Goal: Information Seeking & Learning: Find specific fact

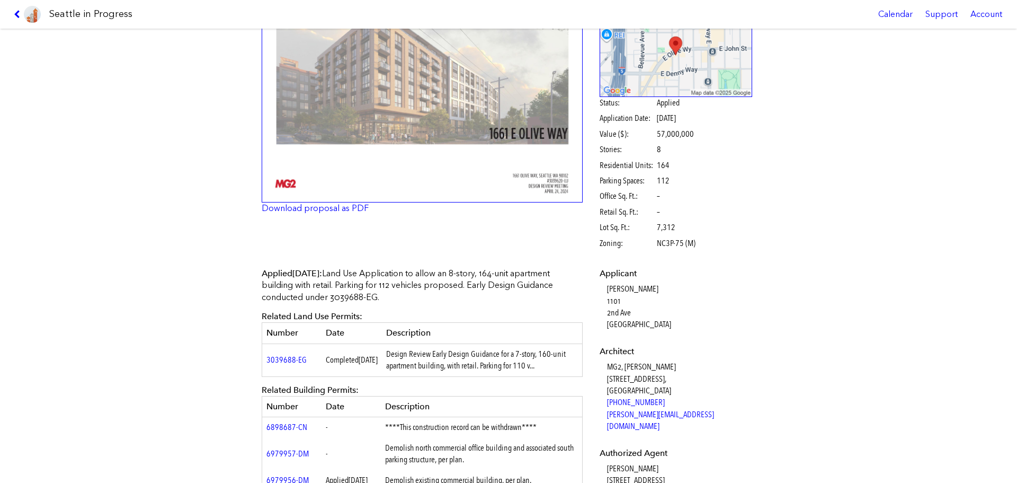
scroll to position [53, 0]
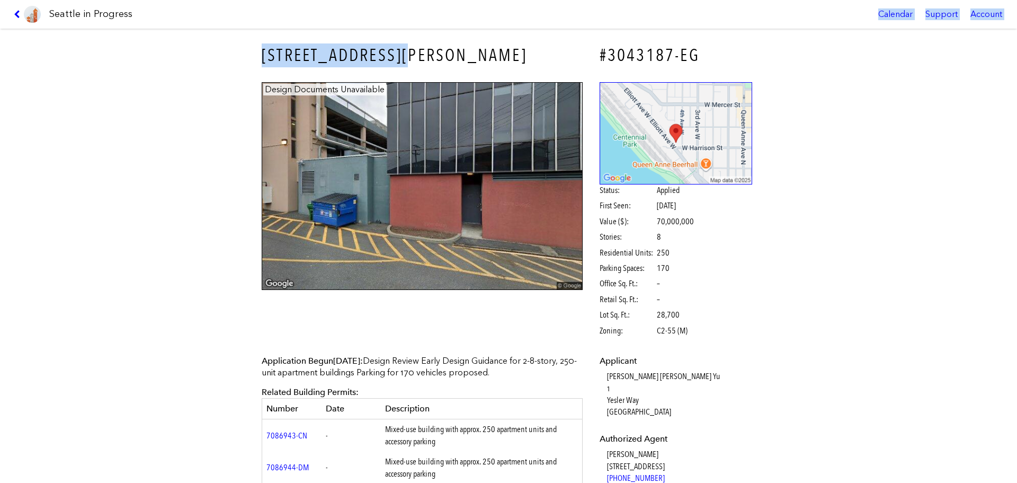
drag, startPoint x: 425, startPoint y: 47, endPoint x: 192, endPoint y: 26, distance: 234.5
click at [192, 26] on body "Seattle in Progress Calendar Support Account About Seattle in Progress Data Get…" at bounding box center [508, 241] width 1017 height 483
copy body "Calendar Support Account About Seattle in Progress Data Getting Started with Se…"
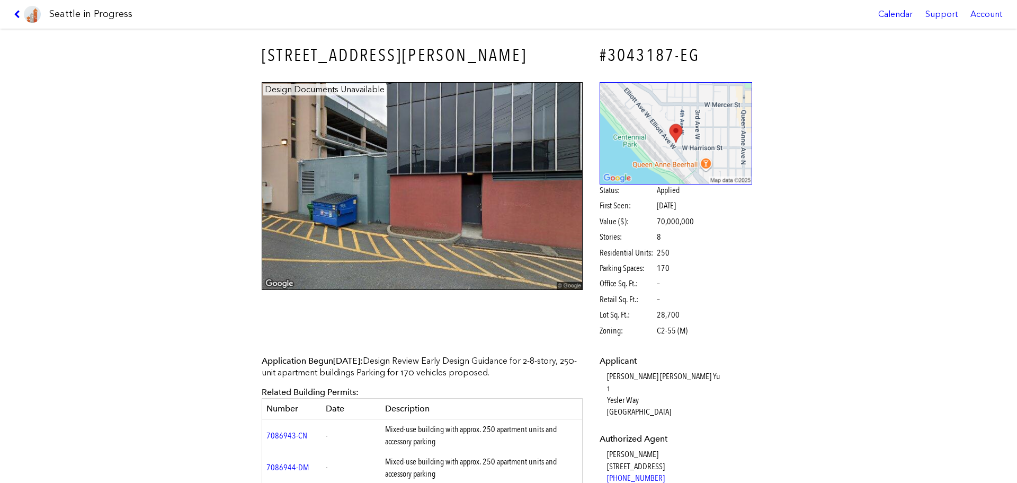
click at [262, 69] on div "400 W HARRISON ST" at bounding box center [422, 55] width 336 height 39
drag, startPoint x: 406, startPoint y: 56, endPoint x: 247, endPoint y: 55, distance: 158.9
click at [247, 55] on div "400 W HARRISON ST #3043187-EG Design Documents Unavailable Status: Applied Firs…" at bounding box center [508, 256] width 1017 height 454
copy h3 "400 W HARRISON ST"
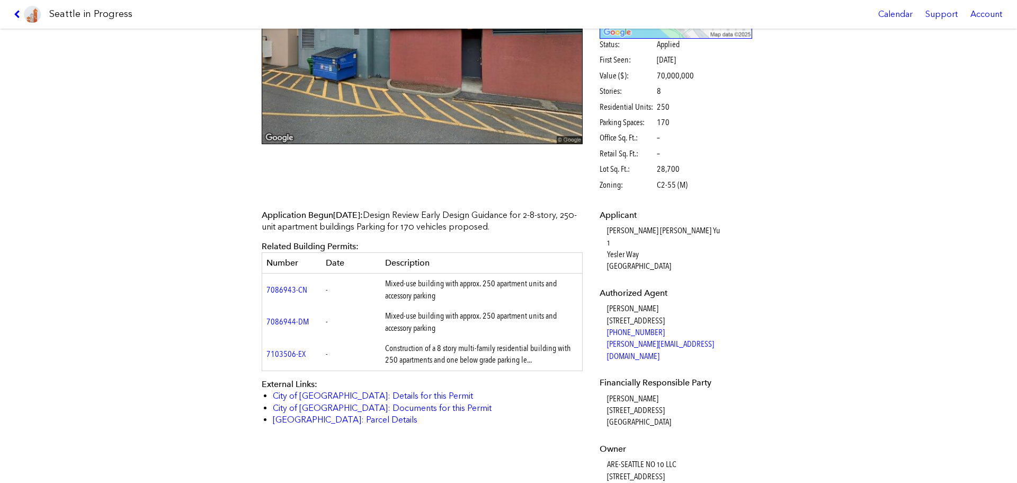
scroll to position [159, 0]
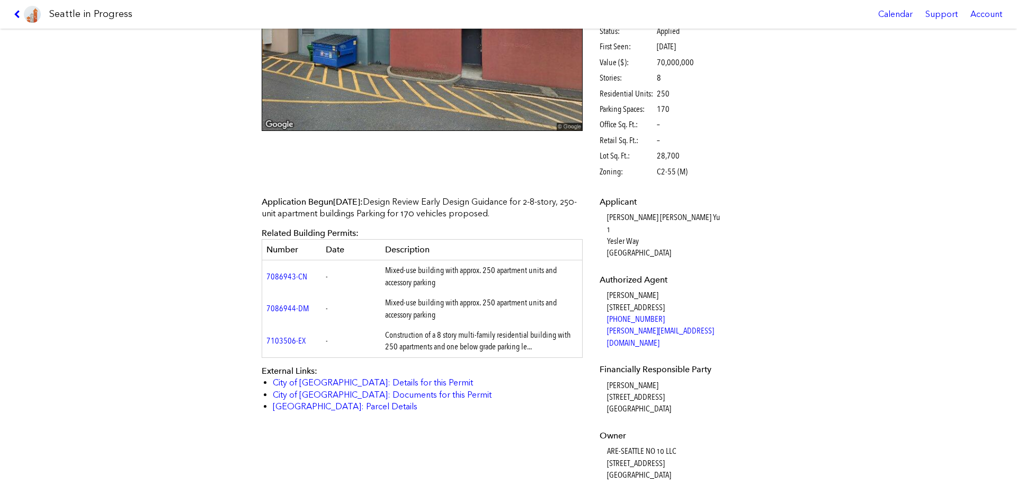
copy h3 "400 W HARRISON ST"
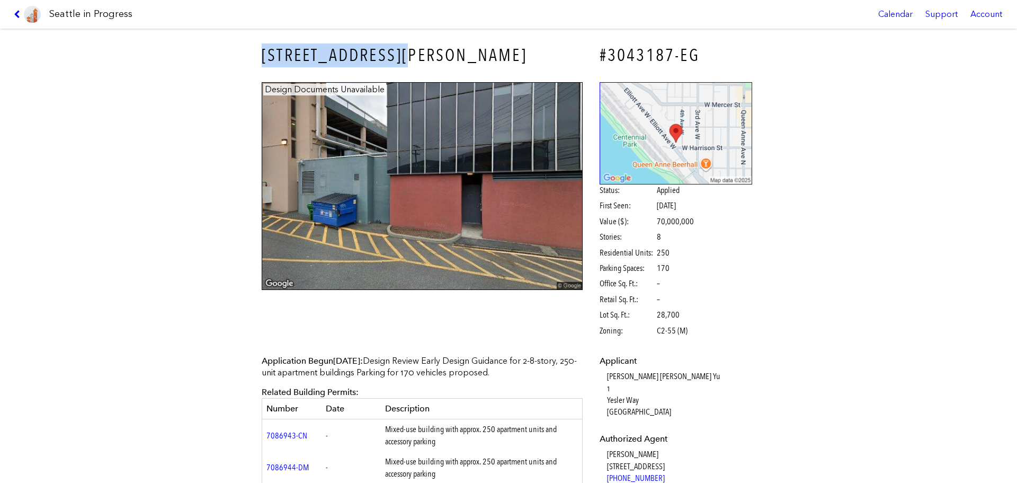
scroll to position [265, 0]
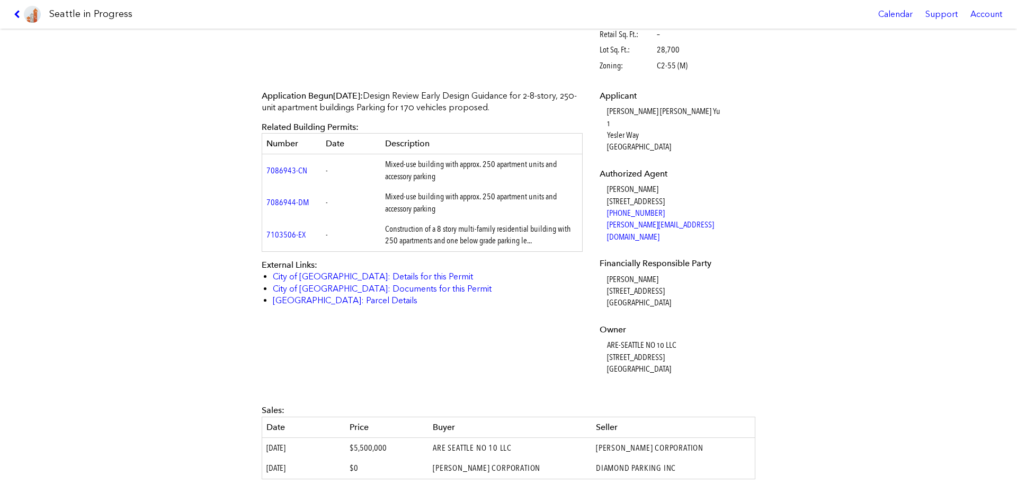
click at [607, 273] on dd "Hart Cole 400 Dexter Ave N, Suite 200 Seattle, WA, 98109" at bounding box center [680, 290] width 146 height 35
copy dd "Hart Cole"
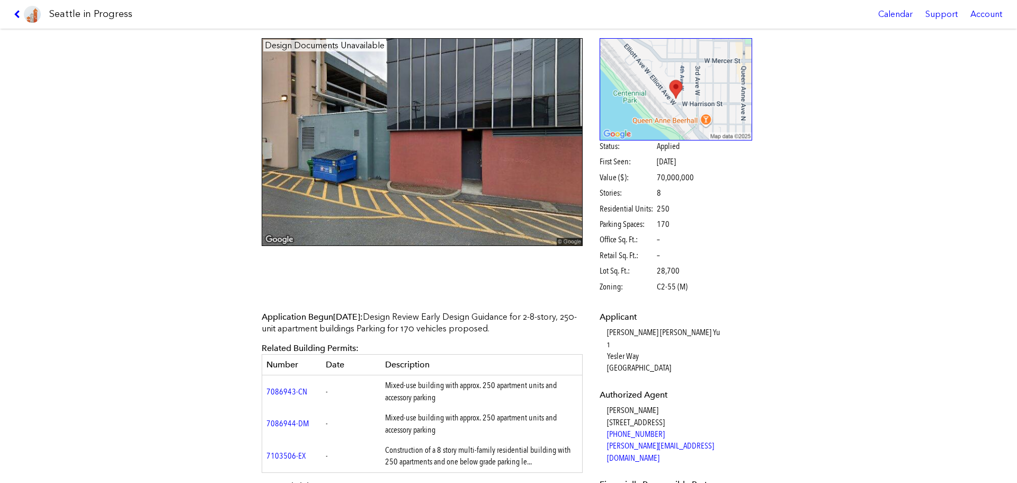
scroll to position [0, 0]
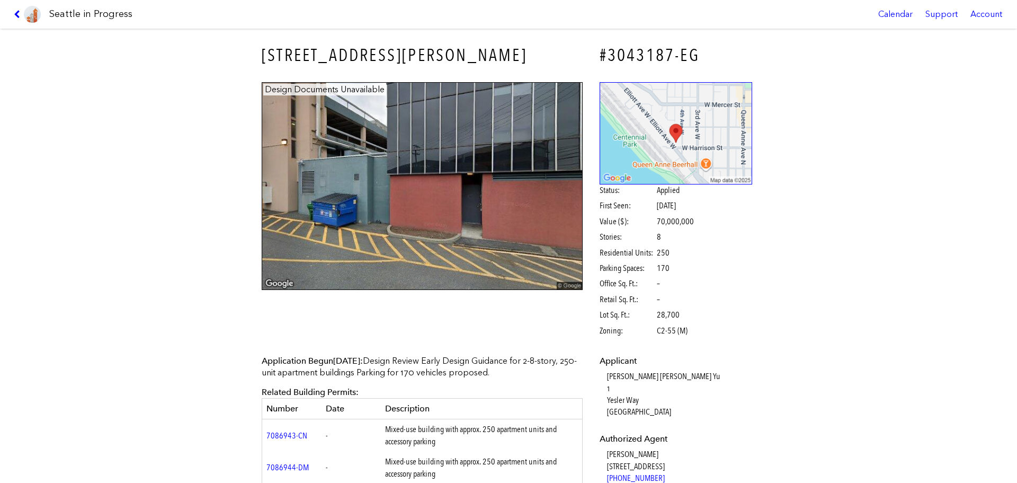
drag, startPoint x: 381, startPoint y: 167, endPoint x: 375, endPoint y: 158, distance: 11.8
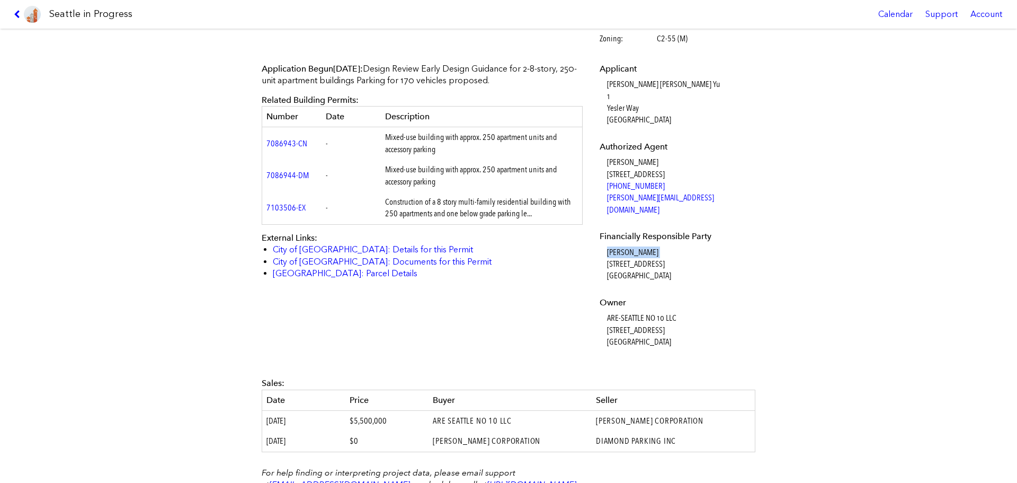
scroll to position [318, 0]
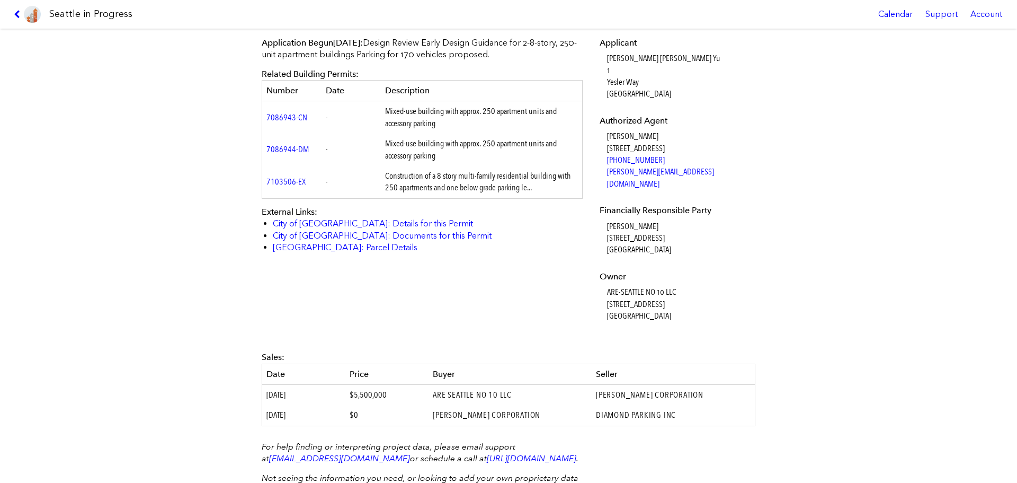
drag, startPoint x: 375, startPoint y: 158, endPoint x: 122, endPoint y: 166, distance: 252.8
click at [122, 166] on div "400 W HARRISON ST #3043187-EG Design Documents Unavailable Status: Applied Firs…" at bounding box center [508, 256] width 1017 height 454
drag, startPoint x: 602, startPoint y: 226, endPoint x: 673, endPoint y: 243, distance: 72.5
click at [673, 243] on dl "Applicant Jess Seung Yun Yu 1 Yesler Way Seattle, WA, 98104 Authorized Agent Jo…" at bounding box center [676, 179] width 153 height 284
copy dd "400 Dexter Ave N, Suite 200 Seattle, WA, 98109"
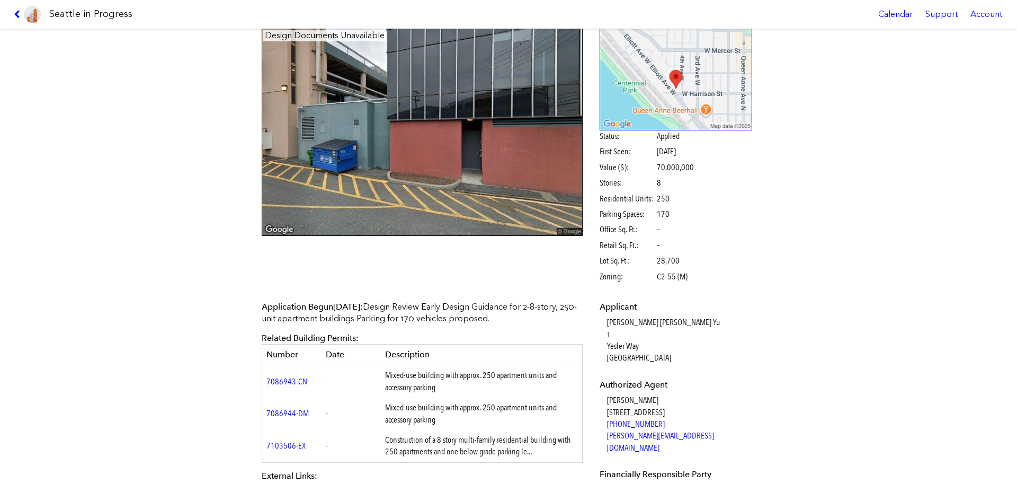
scroll to position [0, 0]
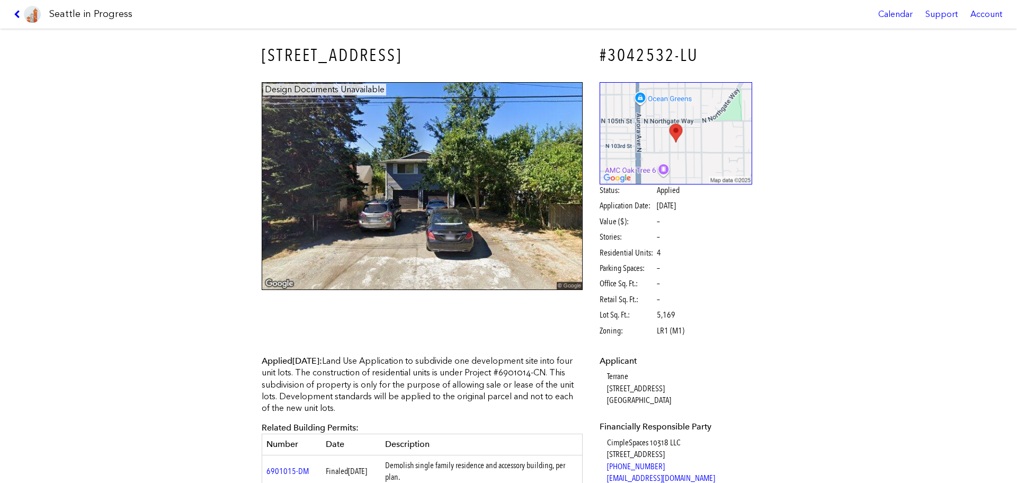
drag, startPoint x: 243, startPoint y: 49, endPoint x: 447, endPoint y: 49, distance: 203.9
click at [447, 49] on div "10318 STONE AVE N #3042532-LU Design Documents Unavailable Status: Applied Appl…" at bounding box center [508, 256] width 1017 height 454
copy h3 "10318 STONE AVE N"
drag, startPoint x: 249, startPoint y: 49, endPoint x: 422, endPoint y: 49, distance: 173.2
click at [422, 49] on div "10318 STONE AVE N #3042532-LU Design Documents Unavailable Status: Applied Appl…" at bounding box center [508, 256] width 1017 height 454
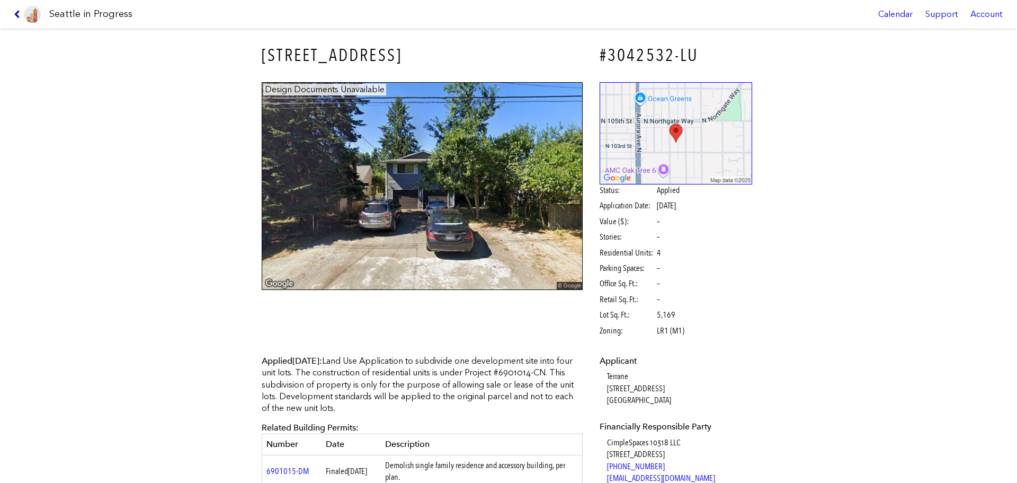
copy h3 "10318 STONE AVE N"
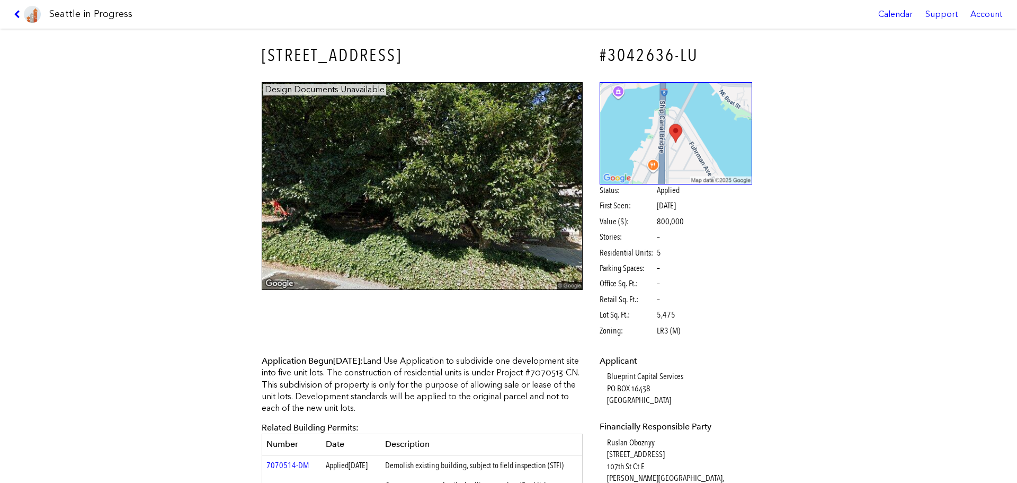
drag, startPoint x: 211, startPoint y: 56, endPoint x: 484, endPoint y: 55, distance: 272.8
click at [484, 55] on div "3211 FRANKLIN AVE E #3042636-LU Design Documents Unavailable Status: Applied Fi…" at bounding box center [508, 256] width 1017 height 454
copy h3 "3211 FRANKLIN AVE E"
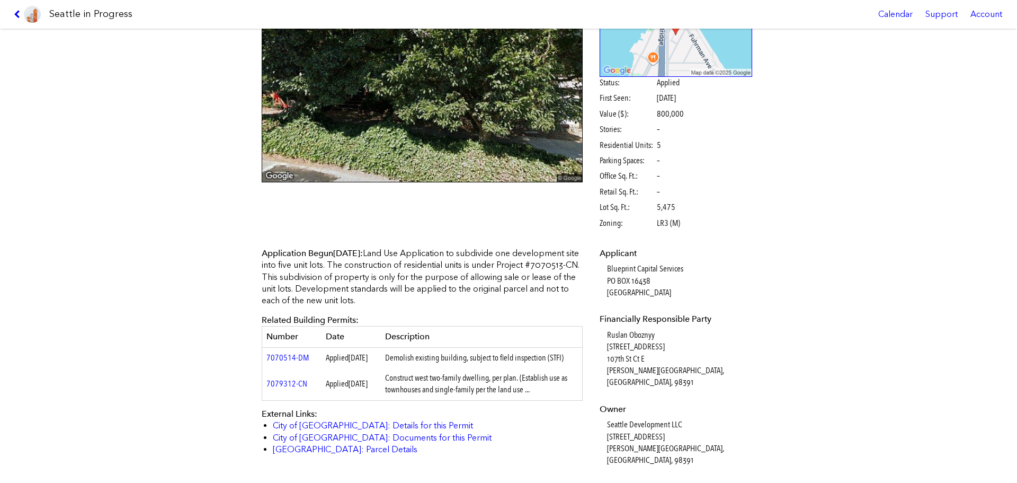
scroll to position [159, 0]
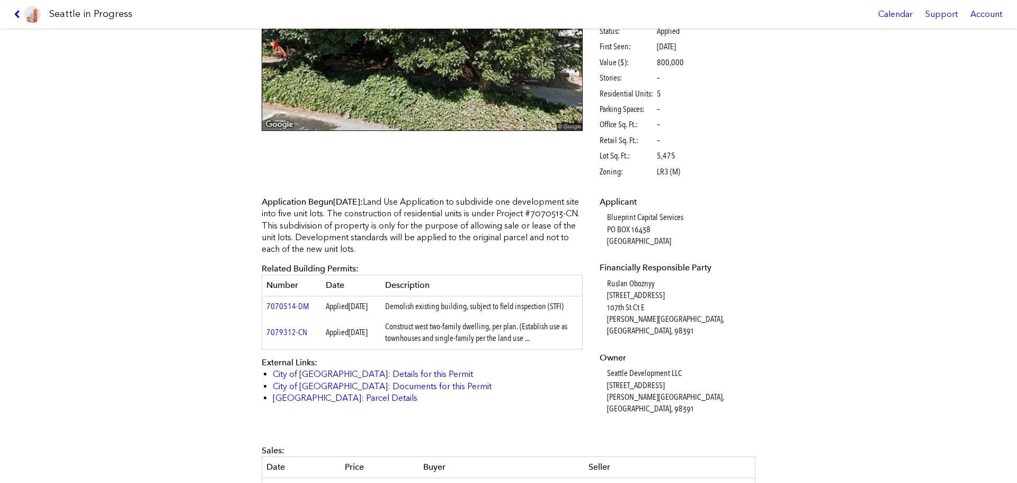
click at [658, 352] on dl "Applicant Blueprint Capital Services PO BOX 16438 SEATTLE, WA, 98116 Financiall…" at bounding box center [676, 305] width 153 height 219
click at [658, 367] on dd "Seattle Development LLC 17609 107th St Ct E Bonney Lake, WA, 98391" at bounding box center [680, 391] width 146 height 48
copy dd "Seattle Development LLC"
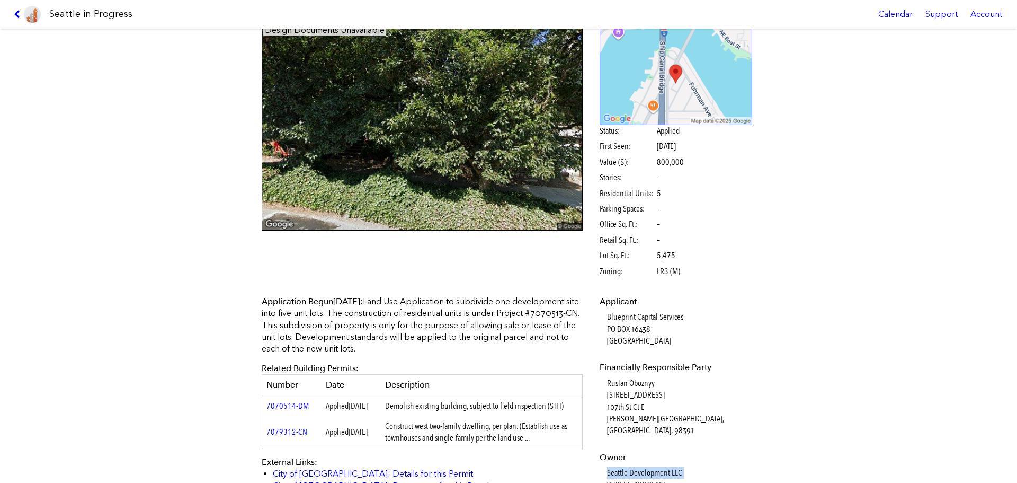
scroll to position [0, 0]
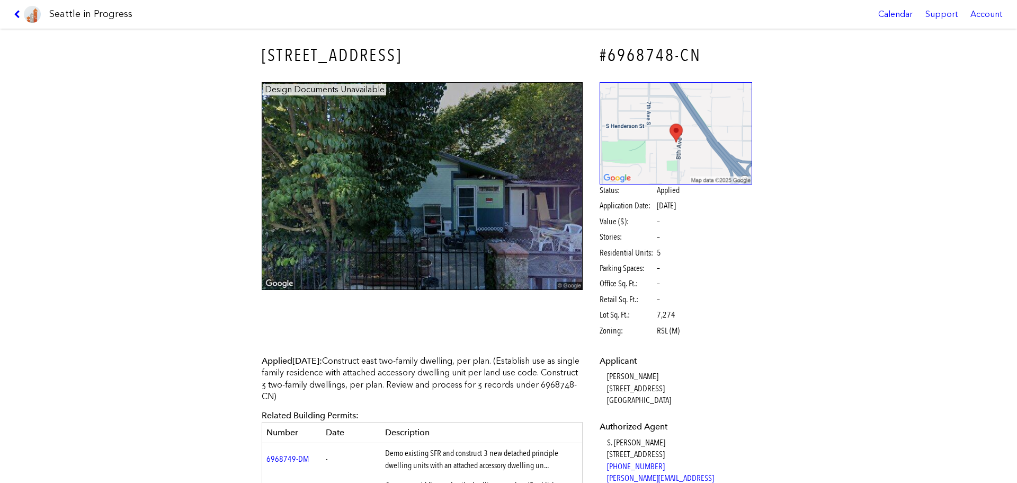
drag, startPoint x: 236, startPoint y: 60, endPoint x: 404, endPoint y: 58, distance: 167.9
click at [404, 58] on div "765 S DIRECTOR ST #6968748-CN Design Documents Unavailable Status: Applied Appl…" at bounding box center [508, 256] width 1017 height 454
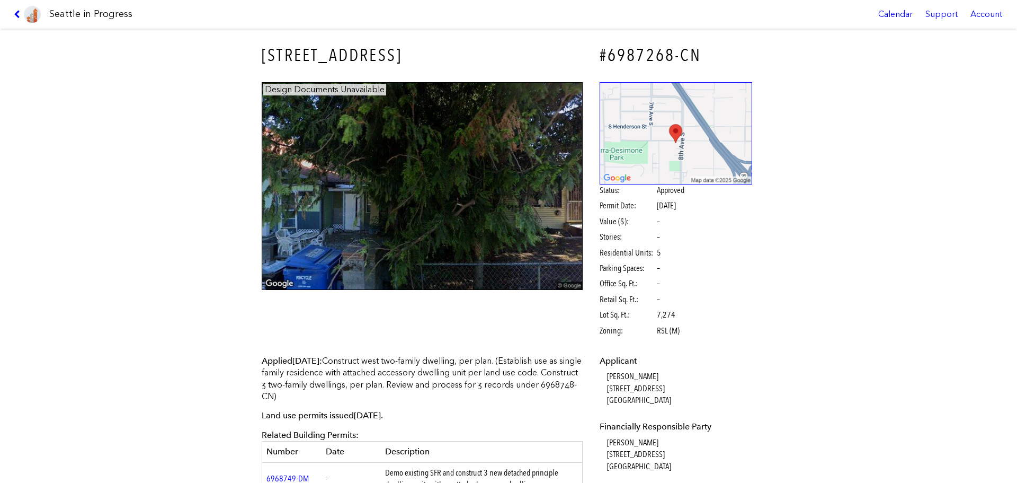
drag, startPoint x: 250, startPoint y: 49, endPoint x: 469, endPoint y: 47, distance: 218.8
click at [469, 47] on div "[STREET_ADDRESS]" at bounding box center [422, 55] width 336 height 39
copy h3 "757 S DIRECTOR ST"
